Goal: Task Accomplishment & Management: Manage account settings

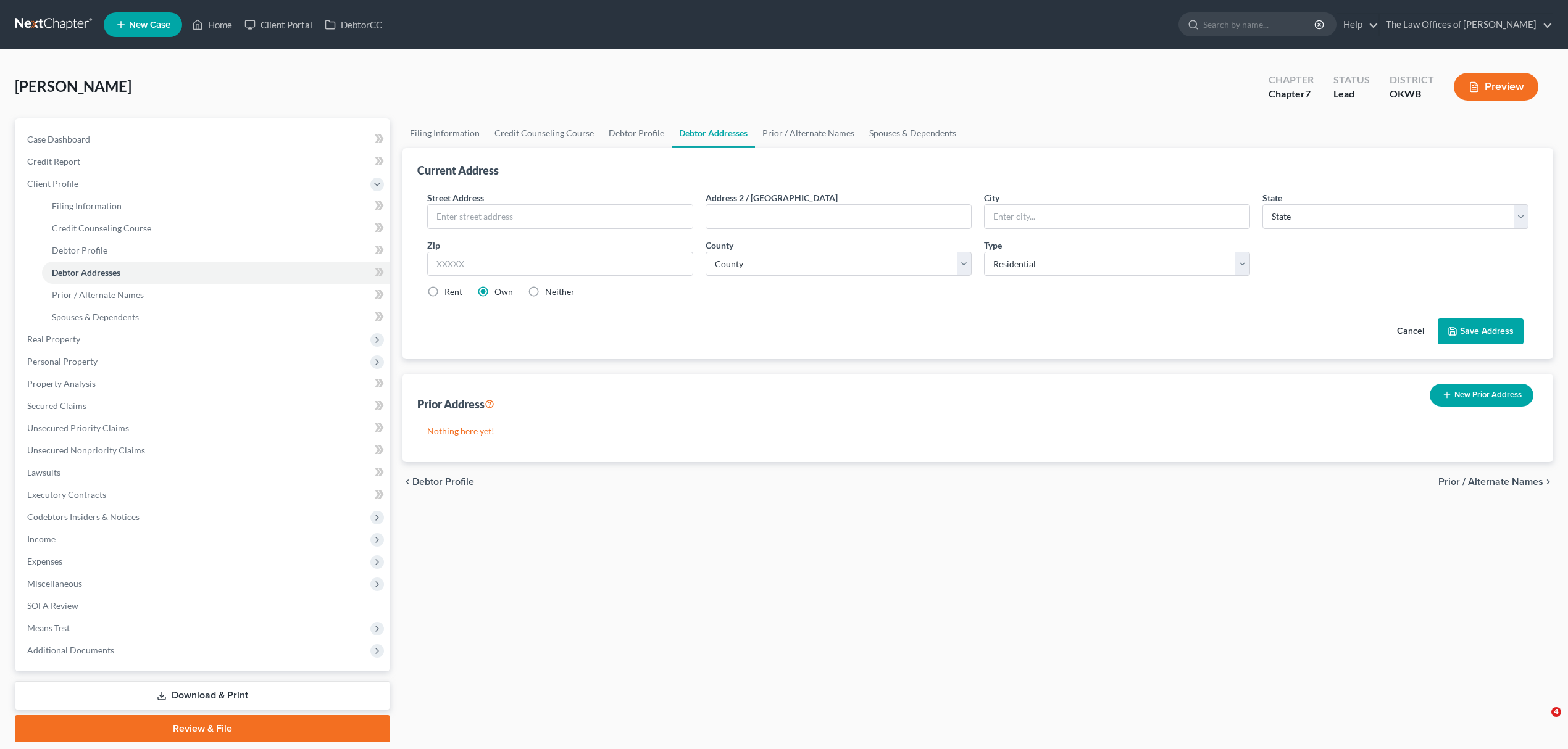
select select "0"
click at [209, 23] on link "Home" at bounding box center [211, 25] width 53 height 22
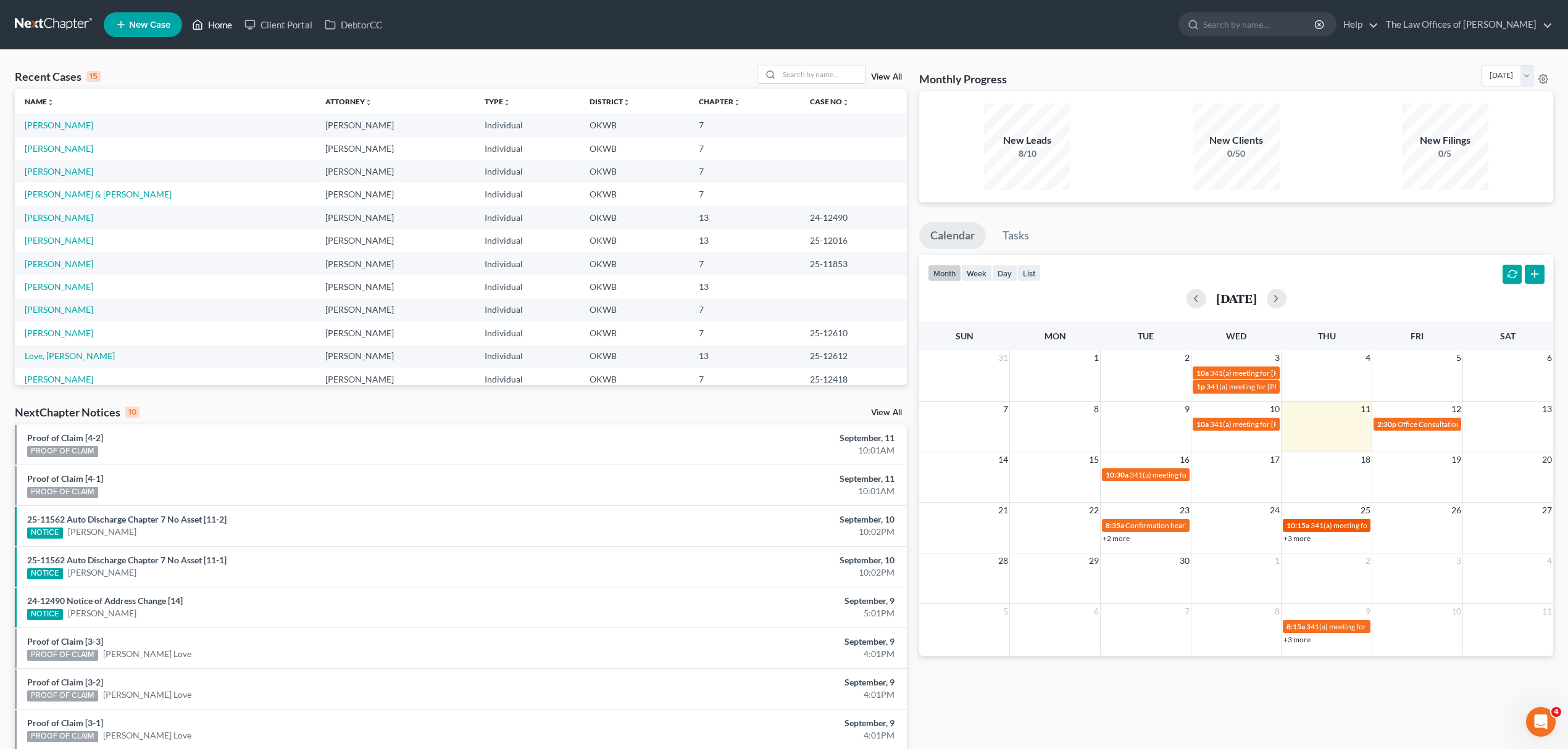
click at [1341, 521] on span "341(a) meeting for [PERSON_NAME]" at bounding box center [1370, 525] width 119 height 10
select select "Days"
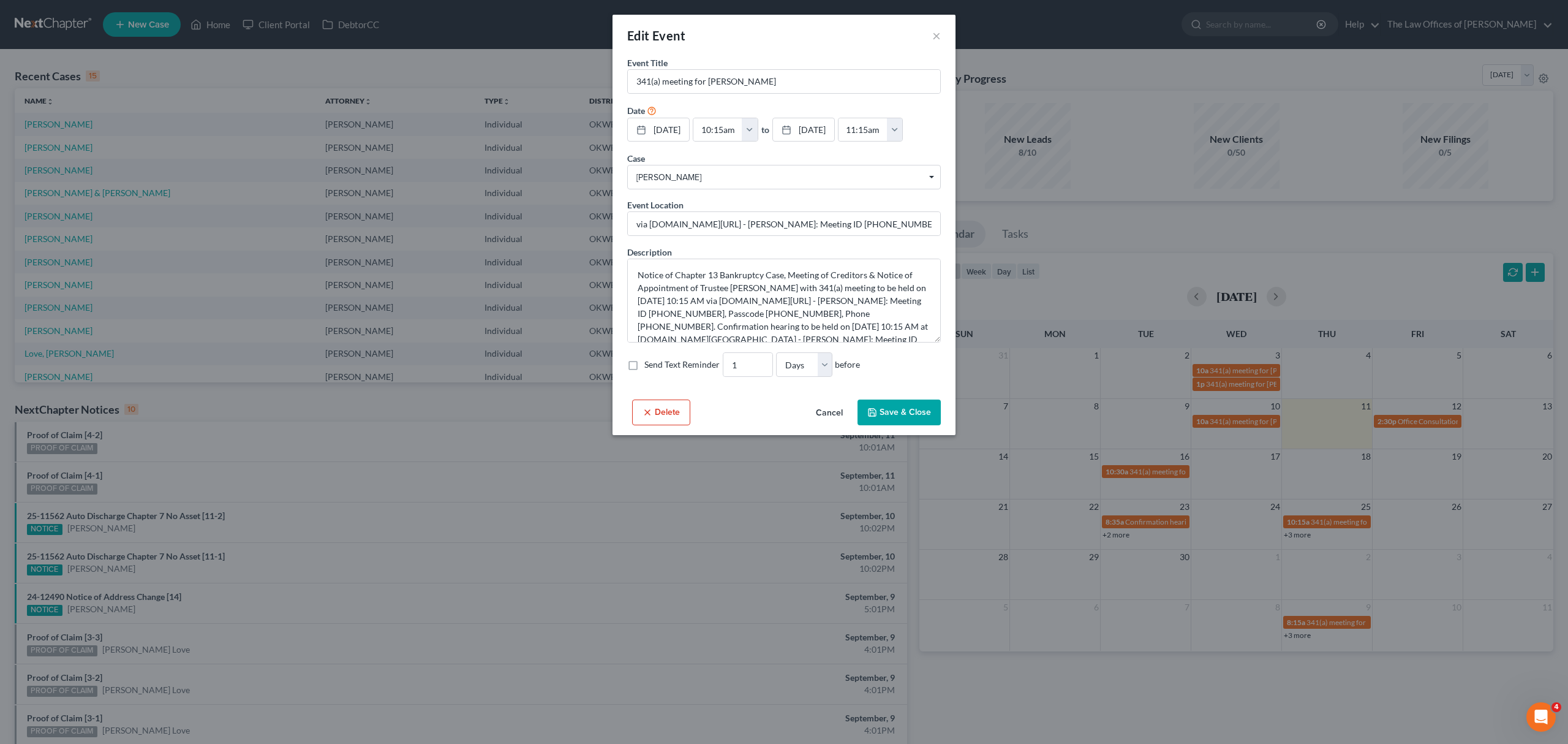
click at [875, 422] on button "Save & Close" at bounding box center [899, 412] width 84 height 26
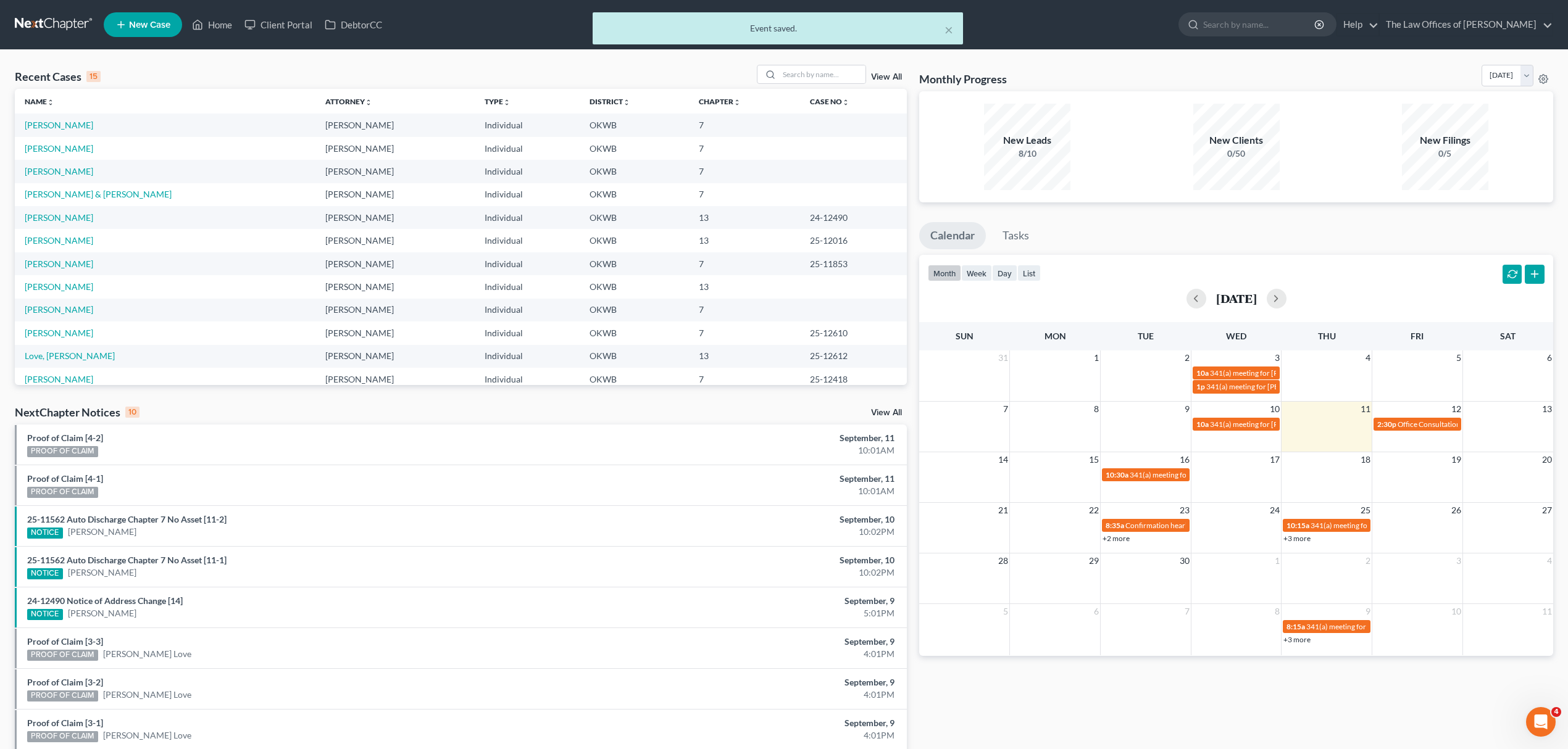
click at [1294, 536] on link "+3 more" at bounding box center [1297, 538] width 27 height 10
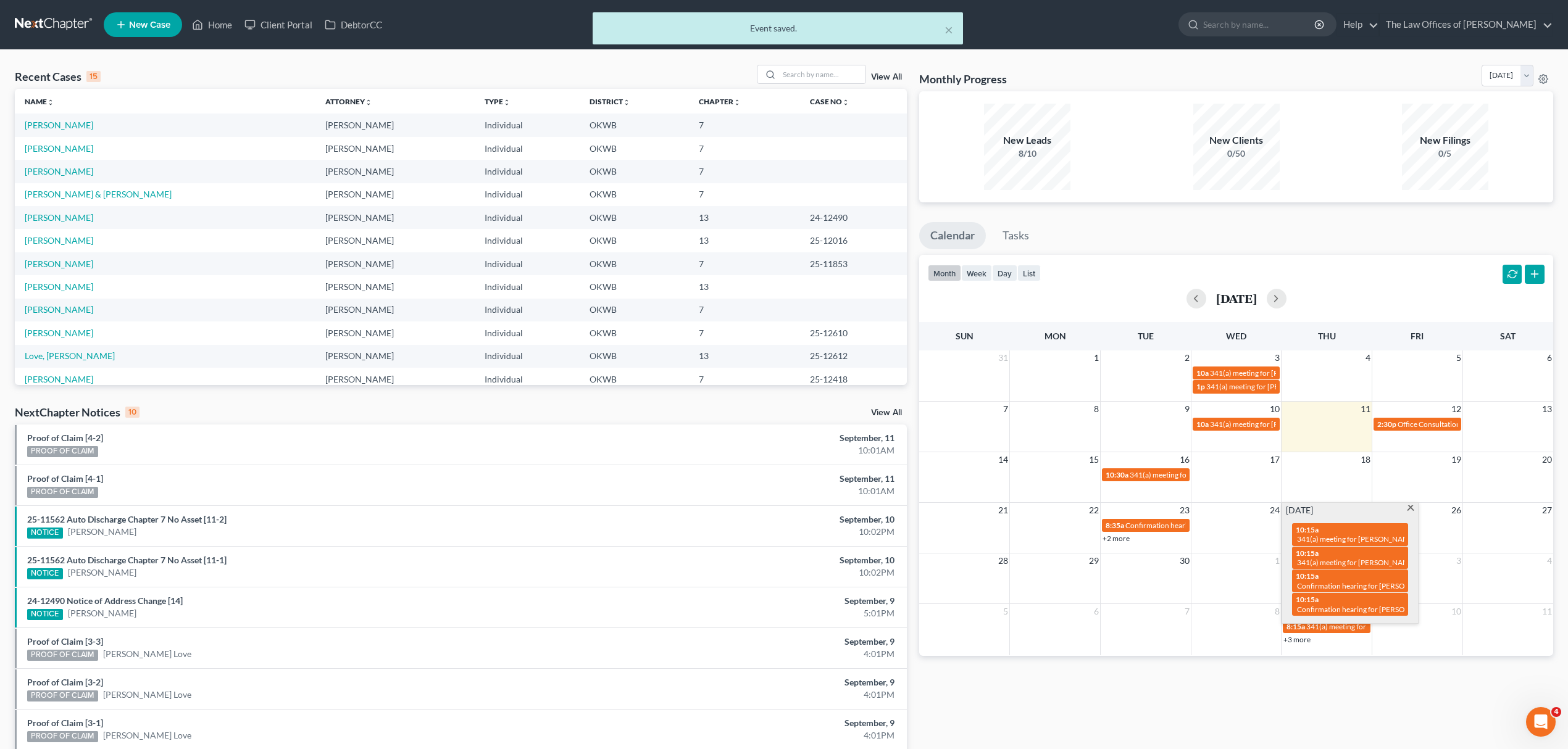
scroll to position [139, 0]
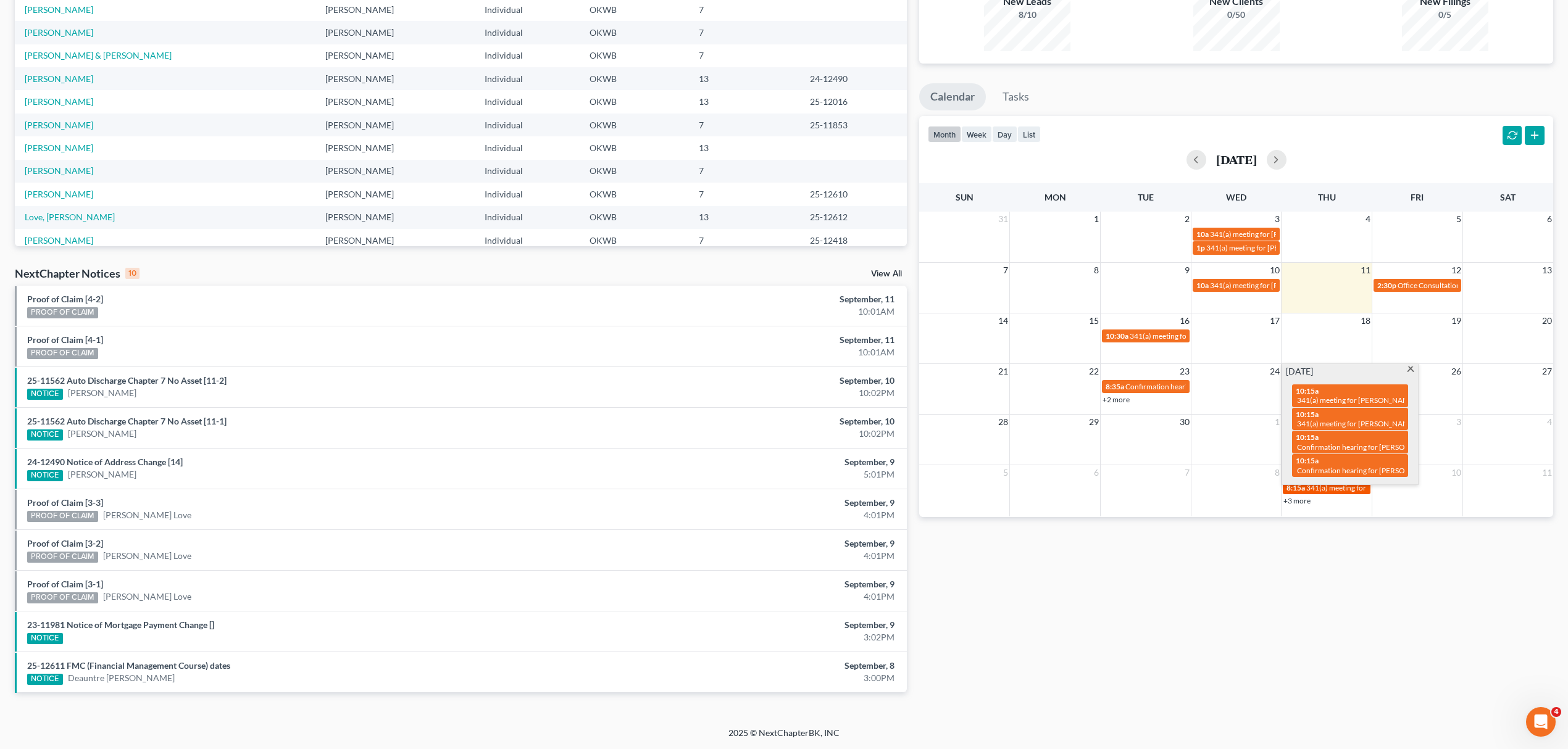
click at [1336, 491] on span "341(a) meeting for Deauntre [PERSON_NAME]" at bounding box center [1381, 488] width 151 height 10
select select "Days"
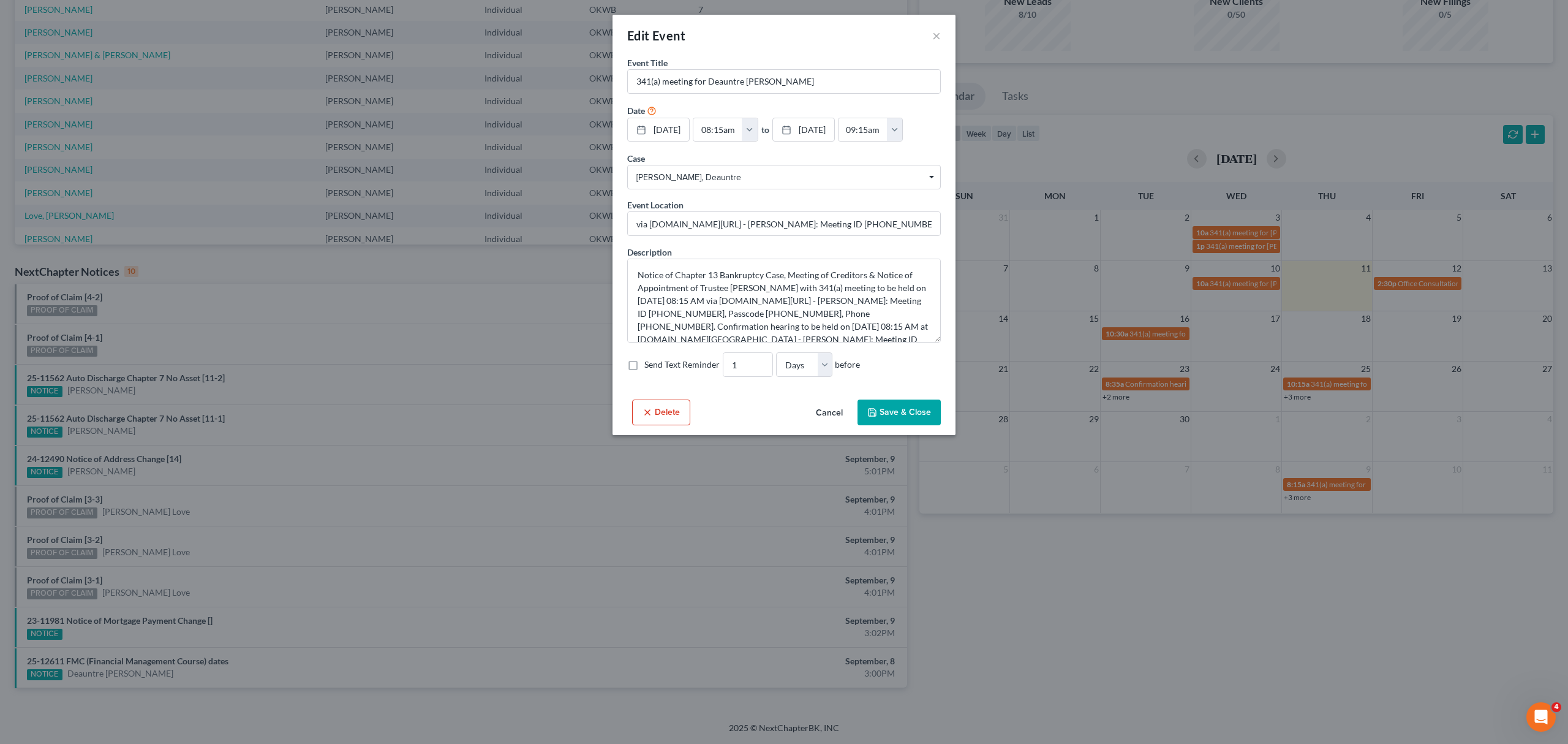
click at [931, 26] on div "Edit Event ×" at bounding box center [784, 35] width 343 height 41
click at [934, 35] on button "×" at bounding box center [936, 35] width 9 height 15
